Goal: Task Accomplishment & Management: Manage account settings

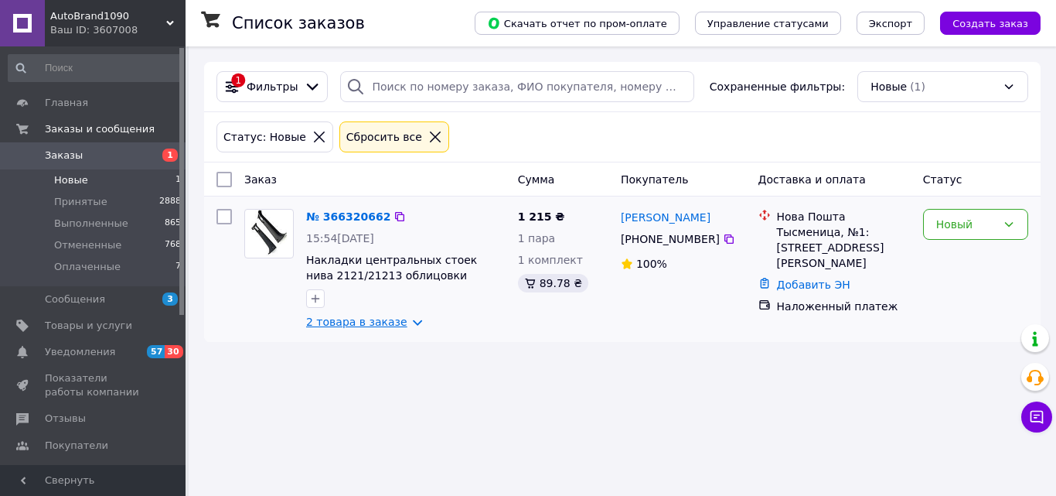
click at [398, 324] on link "2 товара в заказе" at bounding box center [356, 321] width 101 height 12
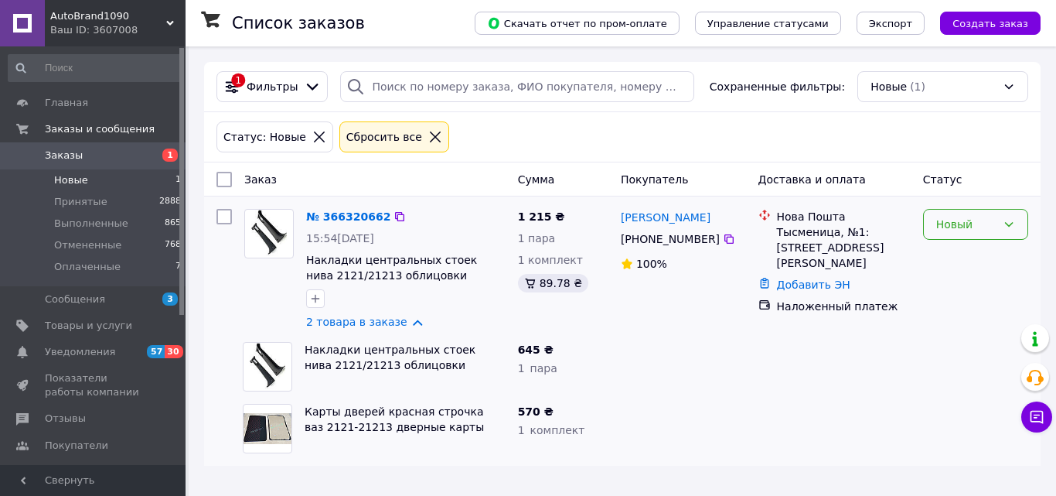
click at [977, 226] on div "Новый" at bounding box center [966, 224] width 60 height 17
click at [972, 251] on li "Принят" at bounding box center [976, 258] width 104 height 28
drag, startPoint x: 773, startPoint y: 233, endPoint x: 855, endPoint y: 240, distance: 82.3
click at [855, 240] on div "Нова Пошта Тысменица, №1: [STREET_ADDRESS][PERSON_NAME]" at bounding box center [844, 240] width 140 height 62
copy div "Тысменица, №1"
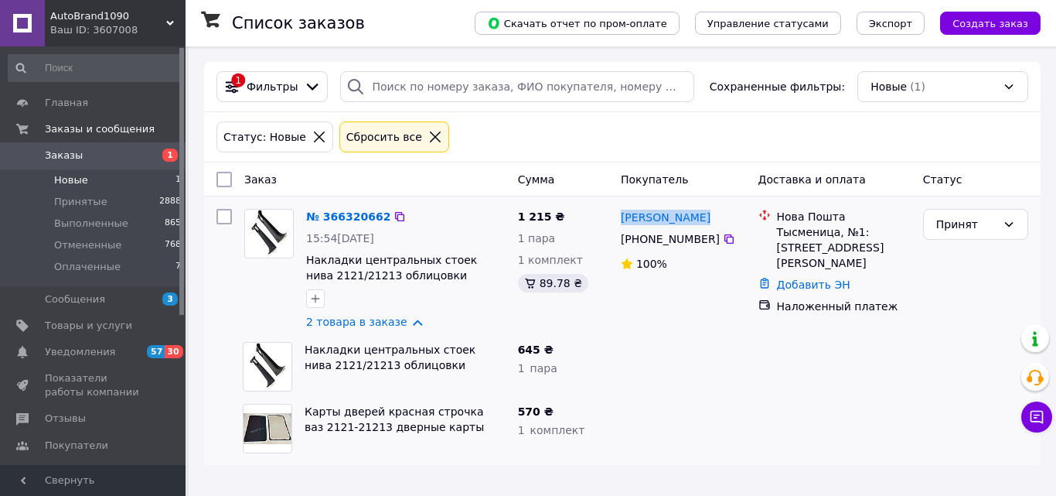
drag, startPoint x: 708, startPoint y: 208, endPoint x: 615, endPoint y: 218, distance: 93.3
click at [615, 218] on div "[PERSON_NAME] [PHONE_NUMBER]%" at bounding box center [684, 269] width 138 height 133
copy link "[PERSON_NAME]"
click at [724, 242] on icon at bounding box center [728, 238] width 9 height 9
click at [71, 176] on span "Новые" at bounding box center [71, 180] width 34 height 14
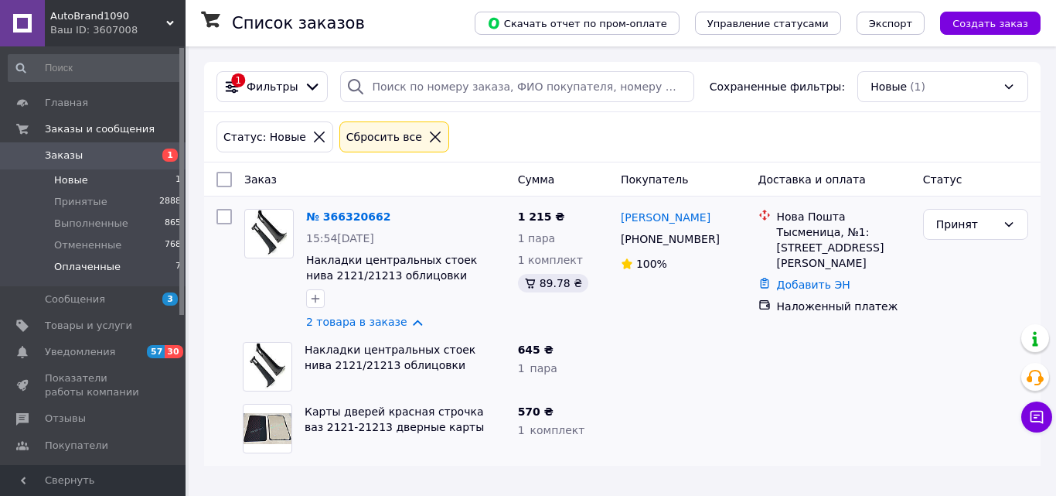
click at [100, 268] on span "Оплаченные" at bounding box center [87, 267] width 66 height 14
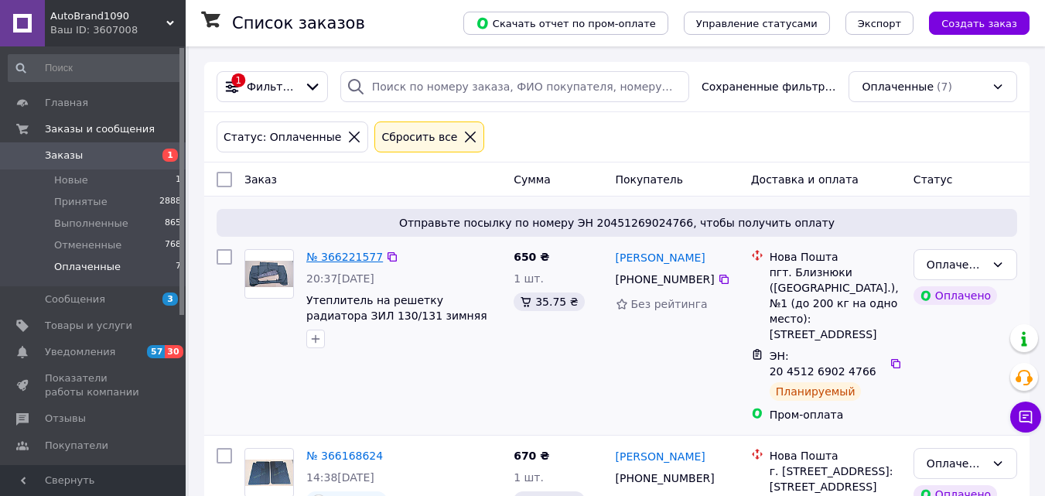
click at [359, 258] on link "№ 366221577" at bounding box center [344, 257] width 77 height 12
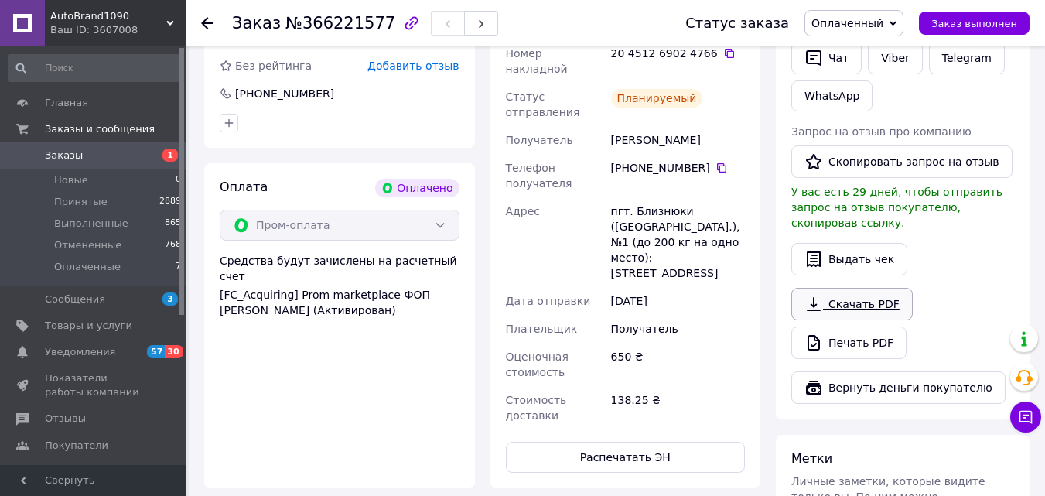
scroll to position [387, 0]
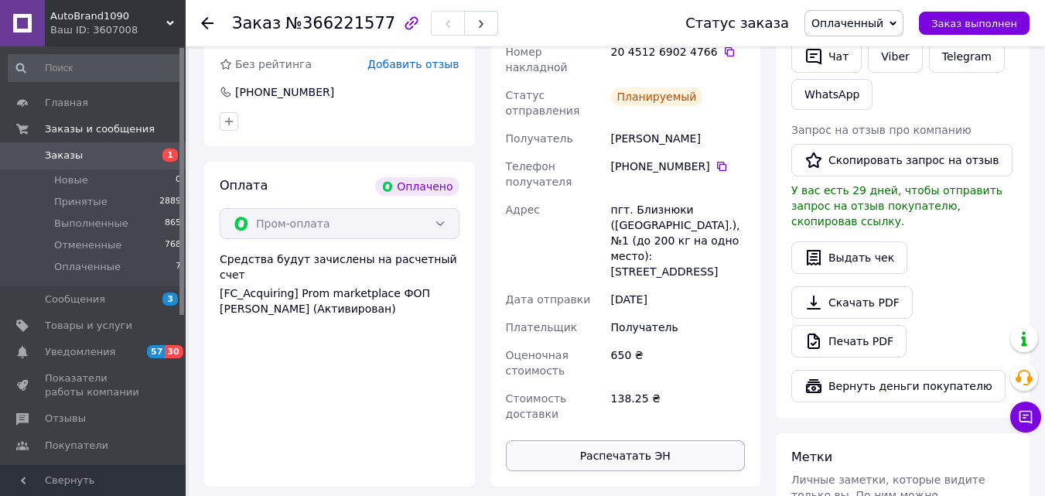
click at [626, 440] on button "Распечатать ЭН" at bounding box center [626, 455] width 240 height 31
click at [59, 185] on span "Новые" at bounding box center [71, 180] width 34 height 14
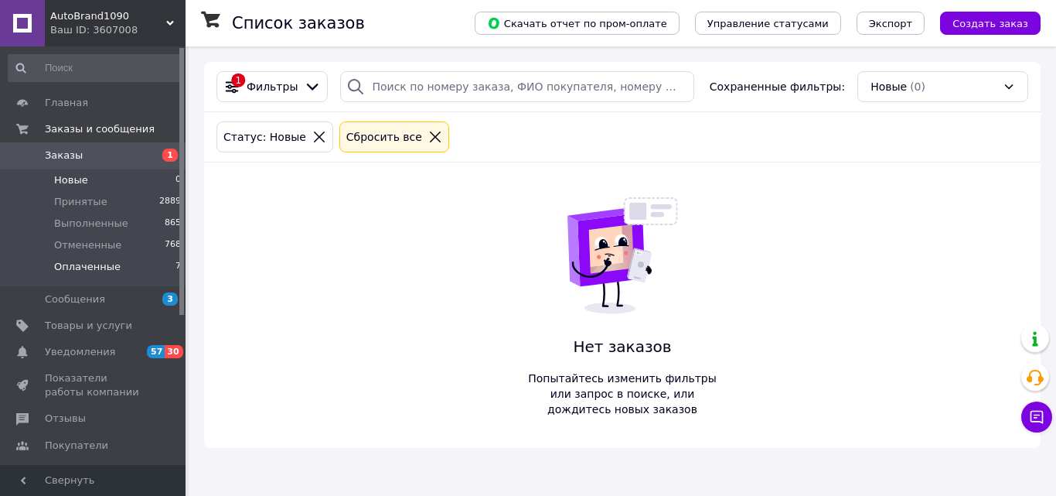
click at [87, 266] on span "Оплаченные" at bounding box center [87, 267] width 66 height 14
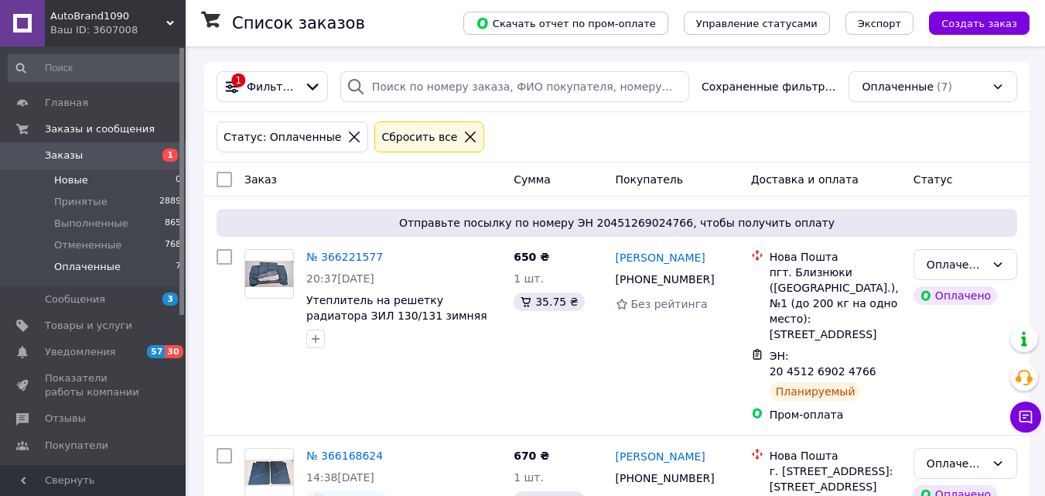
click at [72, 181] on span "Новые" at bounding box center [71, 180] width 34 height 14
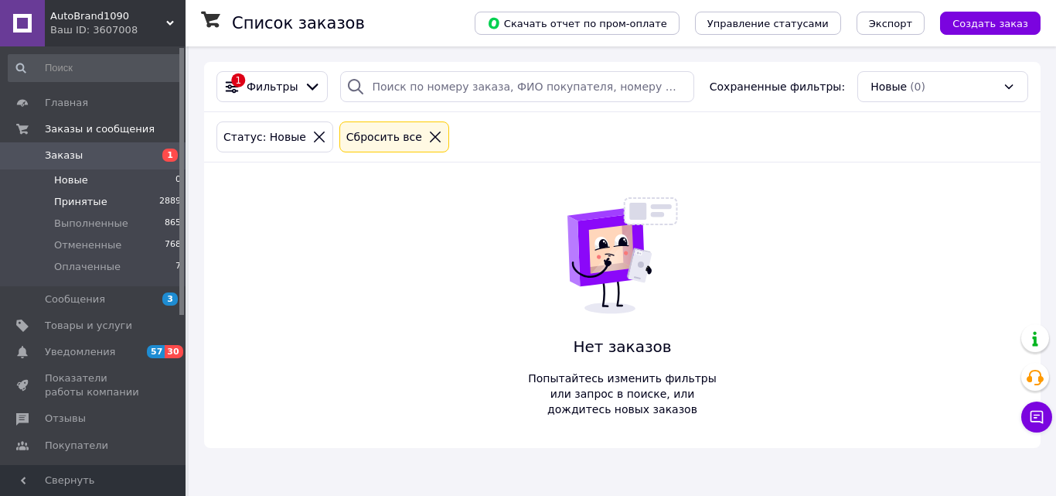
click at [80, 201] on span "Принятые" at bounding box center [80, 202] width 53 height 14
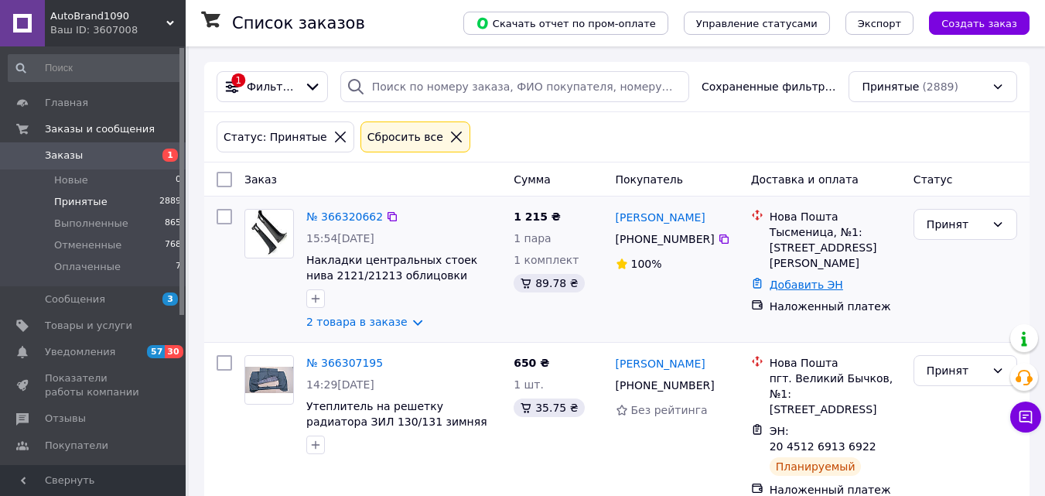
click at [816, 278] on link "Добавить ЭН" at bounding box center [805, 284] width 73 height 12
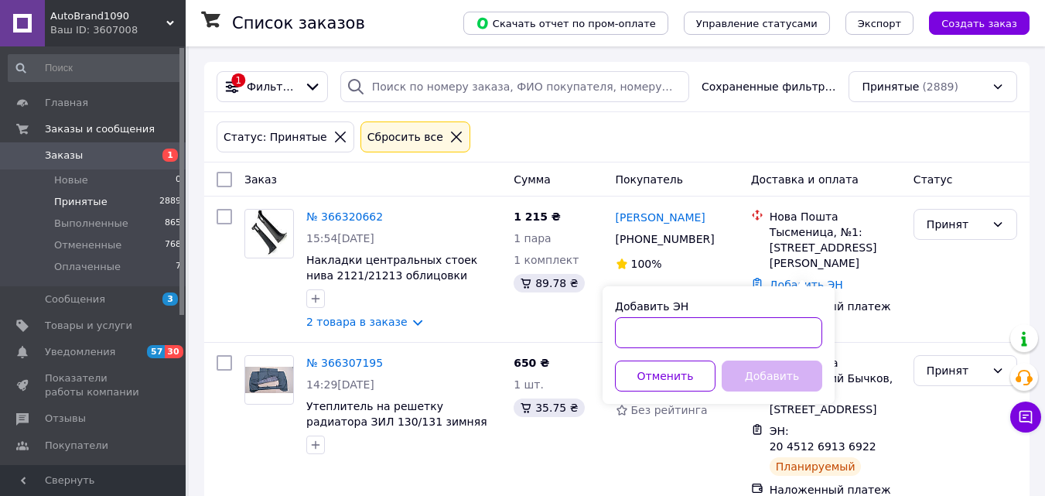
click at [765, 330] on input "Добавить ЭН" at bounding box center [718, 332] width 207 height 31
paste input "20451269168590"
type input "20451269168590"
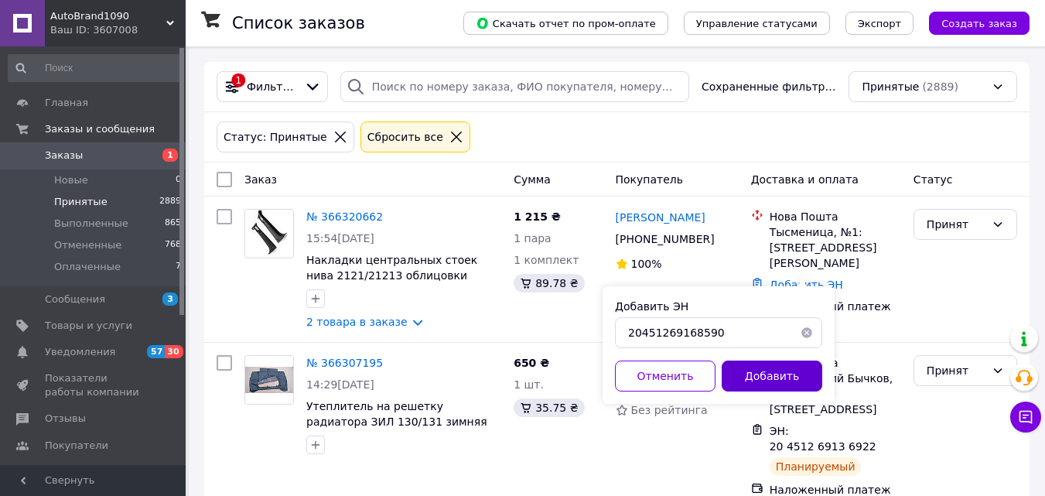
click at [765, 380] on button "Добавить" at bounding box center [771, 375] width 101 height 31
